Goal: Transaction & Acquisition: Subscribe to service/newsletter

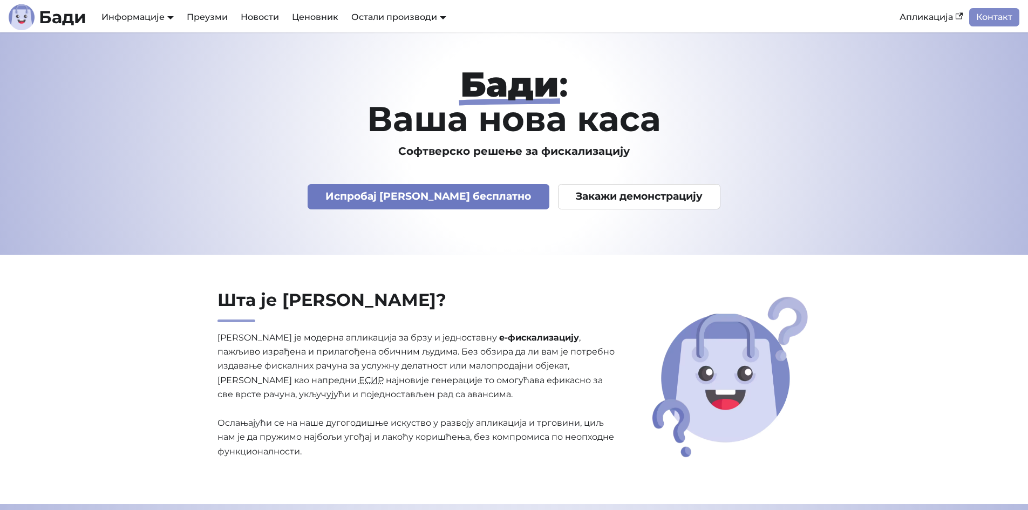
click at [411, 200] on link "Испробај Бади бесплатно" at bounding box center [428, 196] width 242 height 25
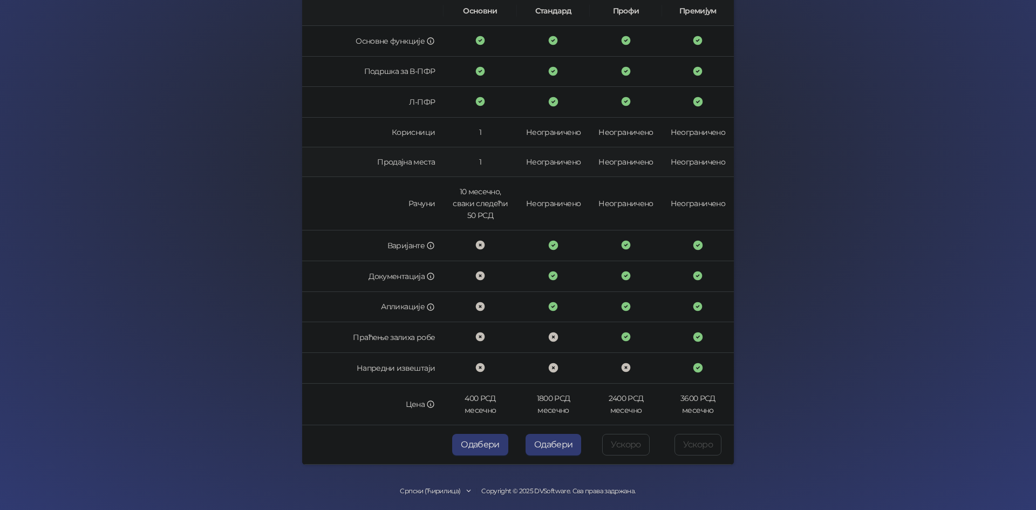
scroll to position [194, 0]
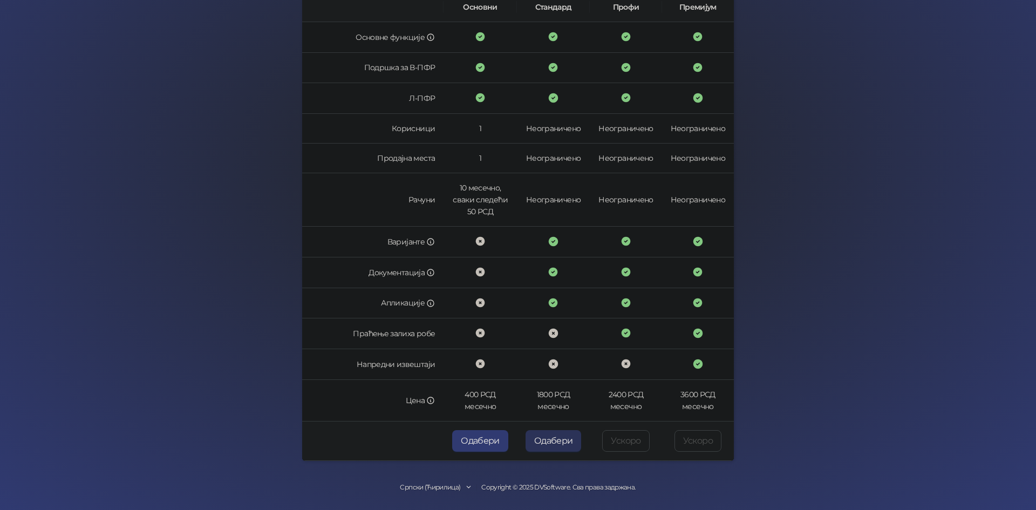
click at [536, 442] on button "Одабери" at bounding box center [553, 441] width 56 height 22
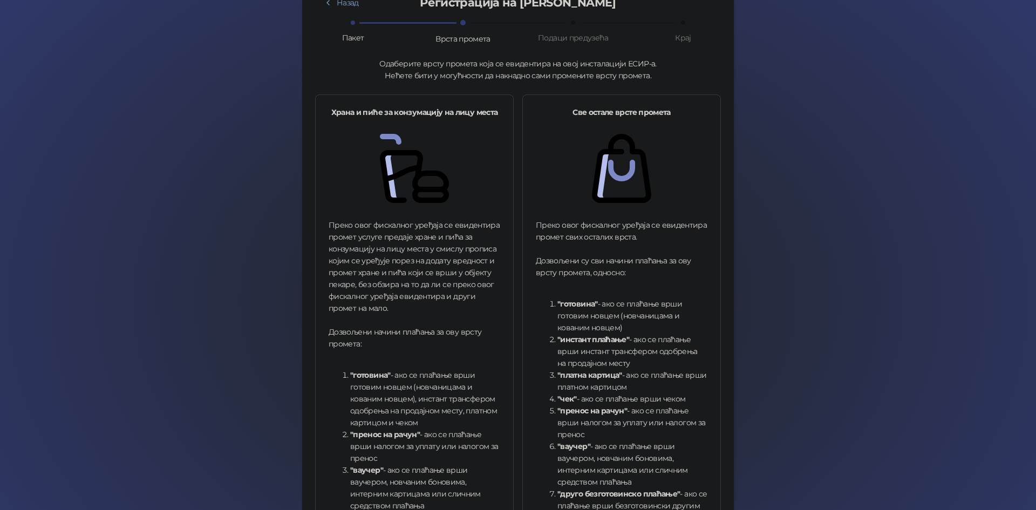
scroll to position [275, 0]
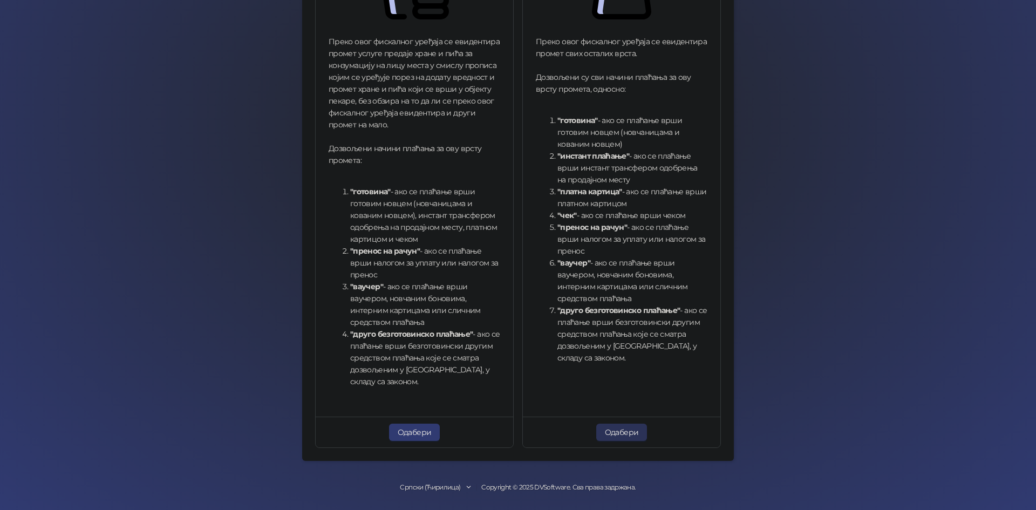
click at [616, 429] on button "Одабери" at bounding box center [621, 431] width 51 height 17
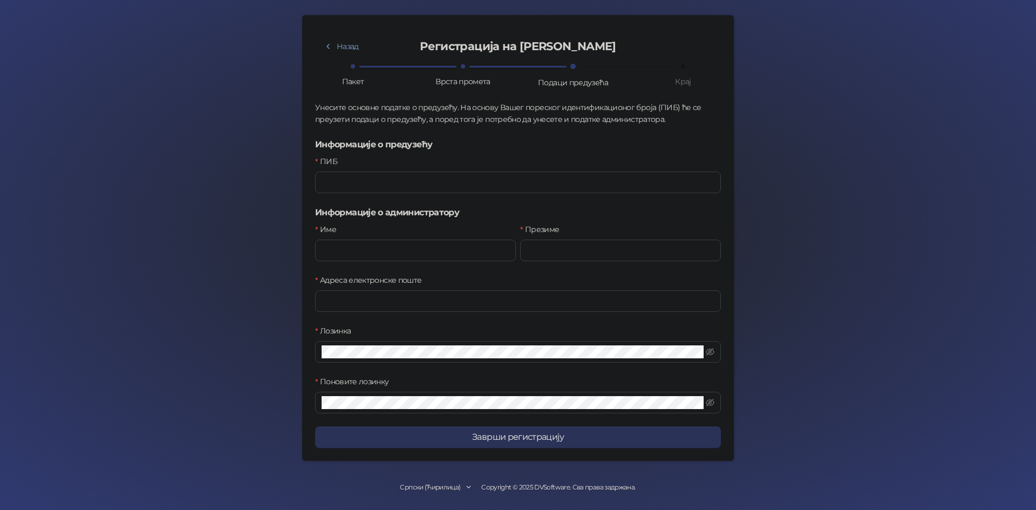
scroll to position [47, 0]
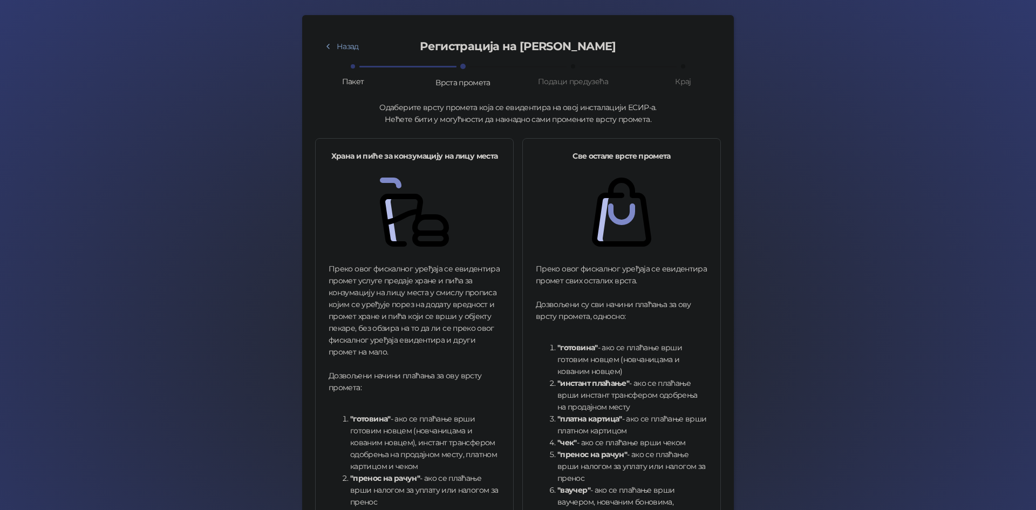
scroll to position [275, 0]
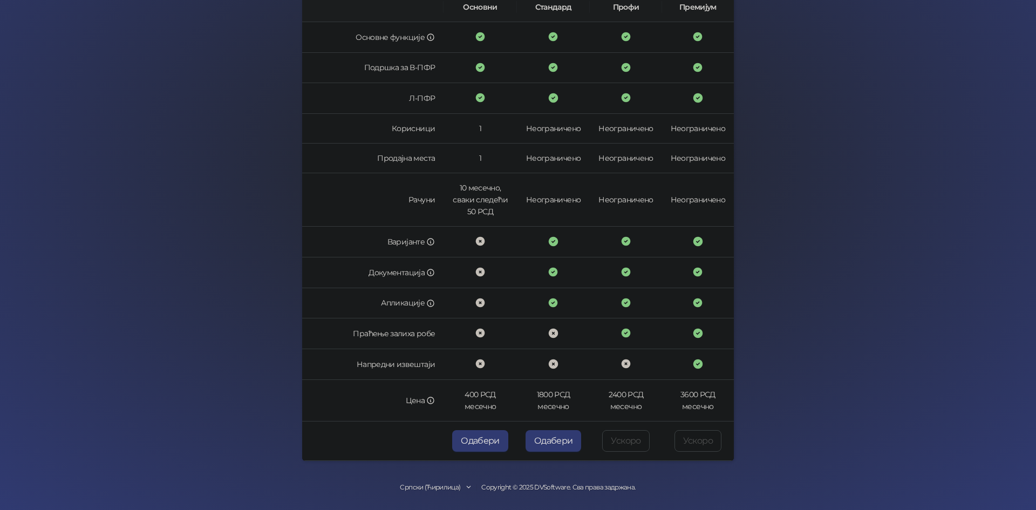
scroll to position [194, 0]
